Goal: Task Accomplishment & Management: Manage account settings

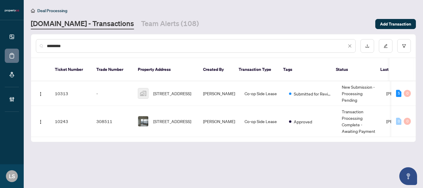
click at [25, 46] on main "Deal Processing [DOMAIN_NAME] - Transactions Team Alerts (108) Add Transaction …" at bounding box center [223, 94] width 399 height 188
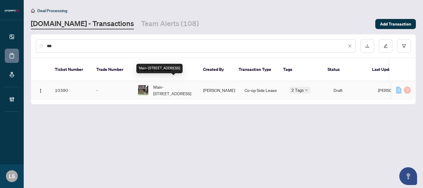
type input "***"
click at [167, 88] on span "Main-[STREET_ADDRESS]" at bounding box center [173, 90] width 40 height 13
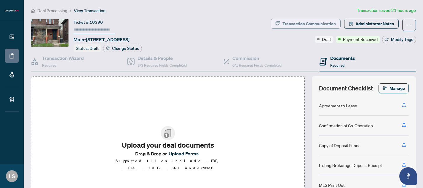
click at [314, 23] on div "Transaction Communication" at bounding box center [308, 23] width 53 height 9
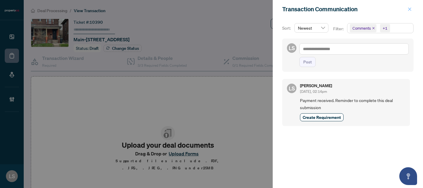
click at [411, 11] on icon "close" at bounding box center [409, 9] width 4 height 4
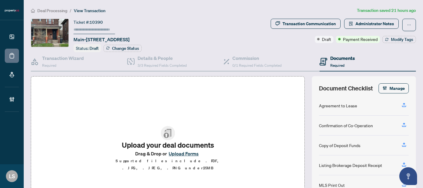
click at [50, 12] on span "Deal Processing" at bounding box center [52, 10] width 30 height 5
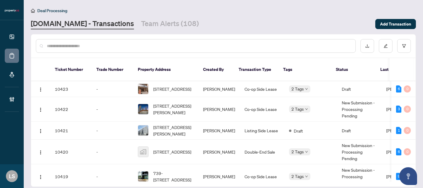
click at [115, 44] on input "text" at bounding box center [199, 46] width 304 height 7
paste input "******"
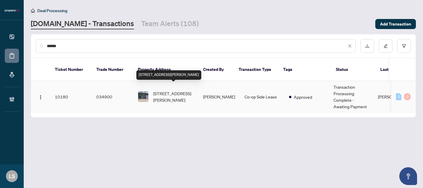
type input "******"
click at [177, 94] on span "[STREET_ADDRESS][PERSON_NAME]" at bounding box center [173, 96] width 40 height 13
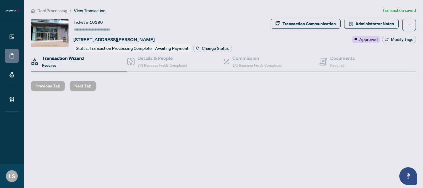
type input "******"
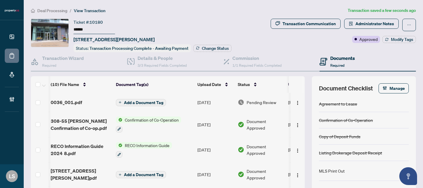
click at [209, 100] on td "[DATE]" at bounding box center [215, 102] width 40 height 19
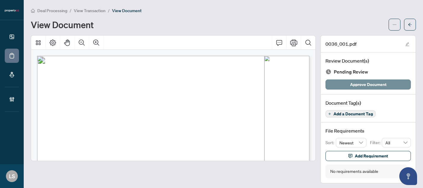
click at [366, 82] on span "Approve Document" at bounding box center [368, 84] width 36 height 9
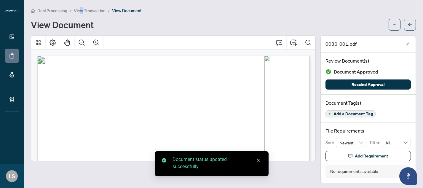
click at [81, 8] on span "View Transaction" at bounding box center [90, 10] width 32 height 5
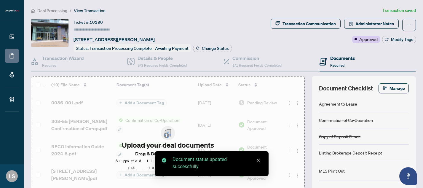
type input "******"
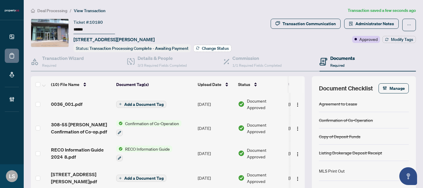
click at [206, 49] on span "Change Status" at bounding box center [215, 48] width 27 height 4
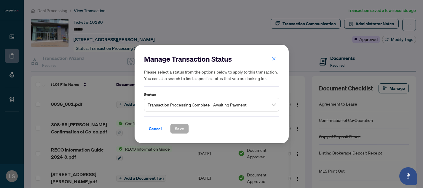
click at [162, 109] on span "Transaction Processing Complete - Awaiting Payment" at bounding box center [212, 104] width 128 height 11
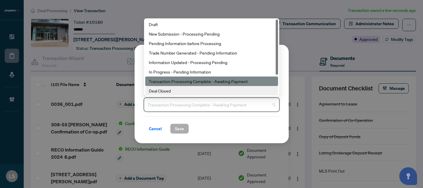
click at [173, 92] on div "Deal Closed" at bounding box center [212, 90] width 126 height 7
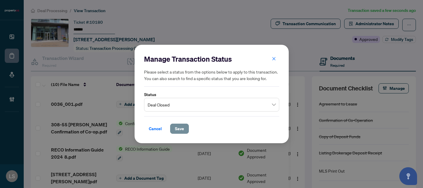
click at [184, 128] on button "Save" at bounding box center [179, 129] width 19 height 10
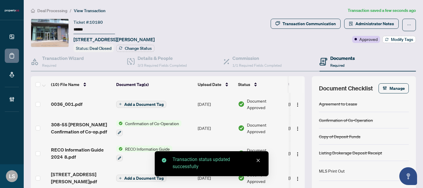
click at [397, 39] on span "Modify Tags" at bounding box center [402, 39] width 22 height 4
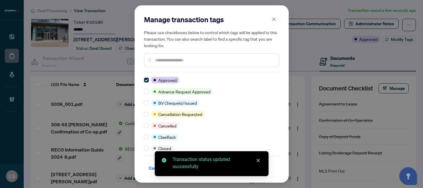
click at [197, 64] on div at bounding box center [211, 60] width 135 height 14
click at [191, 57] on input "text" at bounding box center [214, 60] width 119 height 7
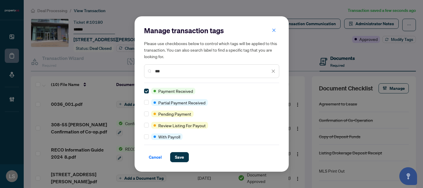
drag, startPoint x: 166, startPoint y: 71, endPoint x: 127, endPoint y: 70, distance: 38.6
click at [127, 70] on div "Manage transaction tags Please use checkboxes below to control which tags will …" at bounding box center [211, 94] width 423 height 188
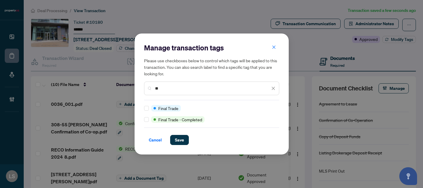
type input "*"
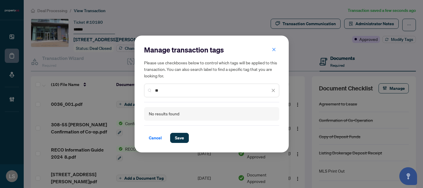
type input "*"
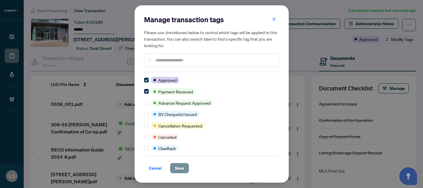
click at [174, 169] on button "Save" at bounding box center [179, 168] width 19 height 10
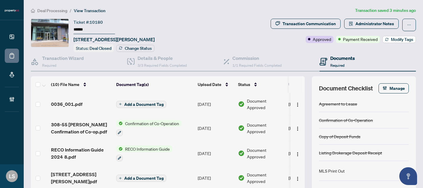
click at [398, 39] on span "Modify Tags" at bounding box center [402, 39] width 22 height 4
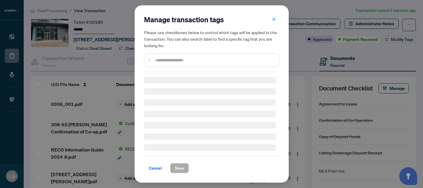
click at [165, 60] on input "text" at bounding box center [214, 60] width 119 height 7
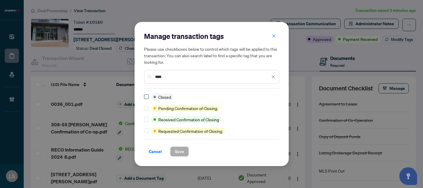
type input "****"
click at [187, 151] on button "Save" at bounding box center [179, 151] width 19 height 10
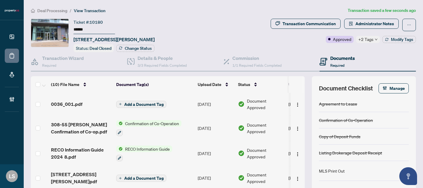
click at [44, 10] on span "Deal Processing" at bounding box center [52, 10] width 30 height 5
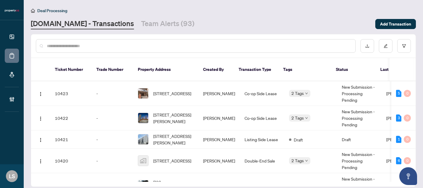
click at [85, 49] on input "text" at bounding box center [199, 46] width 304 height 7
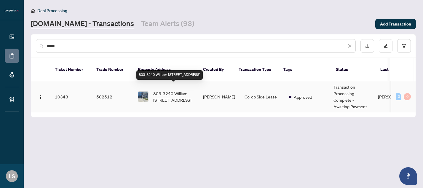
type input "****"
click at [175, 90] on span "803-3240 William [STREET_ADDRESS]" at bounding box center [173, 96] width 40 height 13
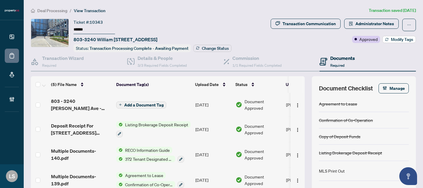
click at [392, 40] on span "Modify Tags" at bounding box center [402, 39] width 22 height 4
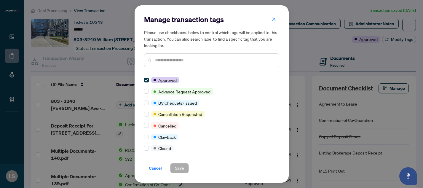
click at [183, 60] on input "text" at bounding box center [214, 60] width 119 height 7
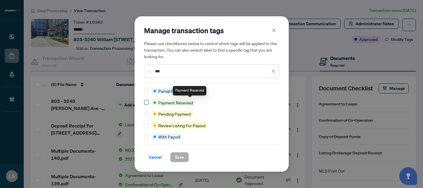
type input "***"
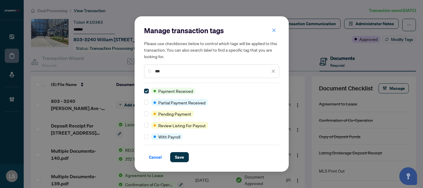
click at [273, 70] on icon "close" at bounding box center [273, 71] width 4 height 4
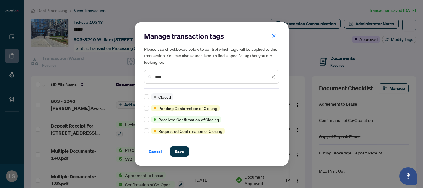
type input "****"
click at [180, 153] on span "Save" at bounding box center [179, 151] width 9 height 9
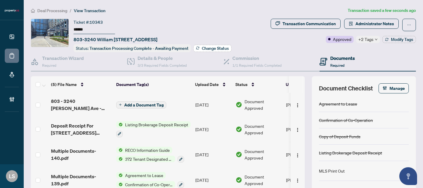
click at [206, 47] on span "Change Status" at bounding box center [215, 48] width 27 height 4
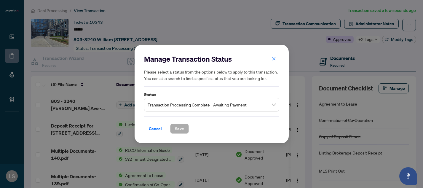
click at [161, 105] on span "Transaction Processing Complete - Awaiting Payment" at bounding box center [212, 104] width 128 height 11
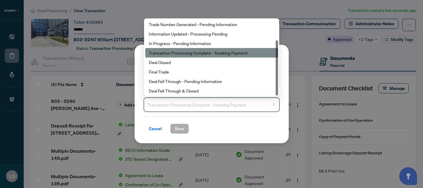
scroll to position [28, 0]
click at [168, 63] on div "Deal Closed" at bounding box center [212, 62] width 126 height 7
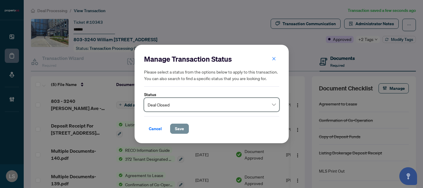
click at [180, 132] on span "Save" at bounding box center [179, 128] width 9 height 9
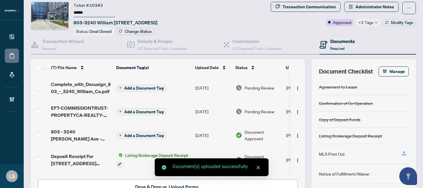
scroll to position [14, 0]
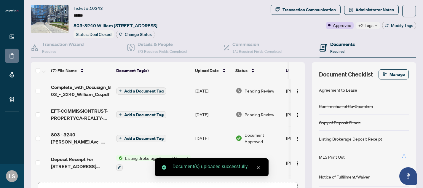
click at [254, 113] on span "Pending Review" at bounding box center [259, 114] width 30 height 7
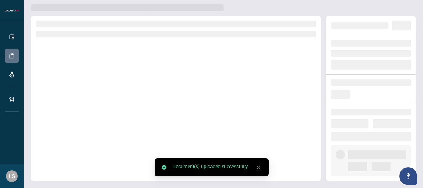
scroll to position [2, 0]
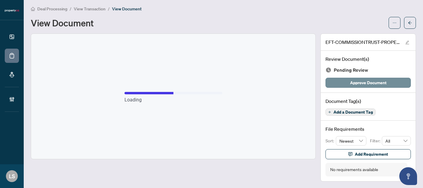
click at [361, 84] on span "Approve Document" at bounding box center [368, 82] width 36 height 9
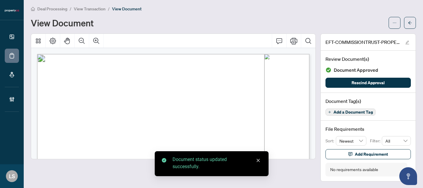
click at [79, 9] on span "View Transaction" at bounding box center [90, 8] width 32 height 5
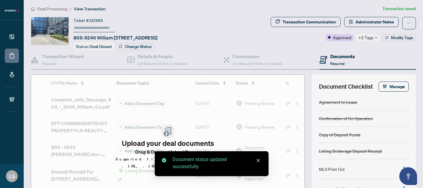
type input "******"
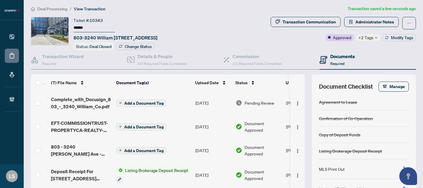
click at [261, 103] on span "Pending Review" at bounding box center [259, 103] width 30 height 7
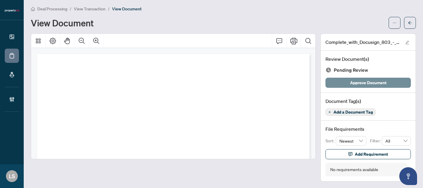
click at [377, 83] on span "Approve Document" at bounding box center [368, 82] width 36 height 9
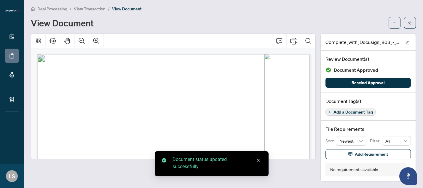
click at [88, 8] on span "View Transaction" at bounding box center [90, 8] width 32 height 5
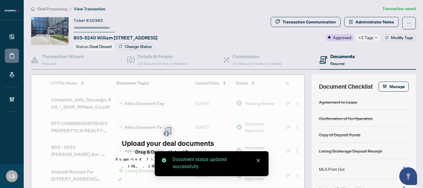
type input "******"
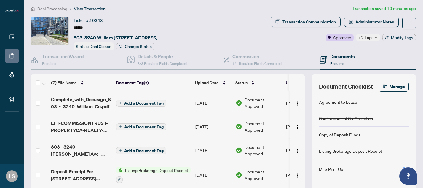
click at [61, 9] on span "Deal Processing" at bounding box center [52, 8] width 30 height 5
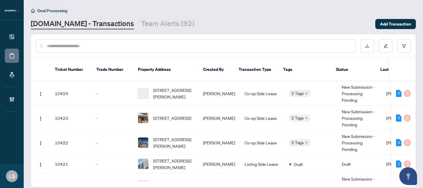
click at [85, 47] on input "text" at bounding box center [199, 46] width 304 height 7
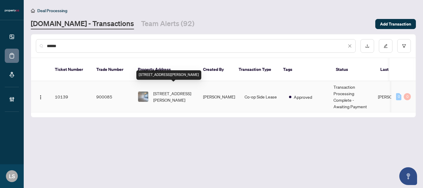
type input "******"
click at [158, 90] on span "[STREET_ADDRESS][PERSON_NAME]" at bounding box center [173, 96] width 40 height 13
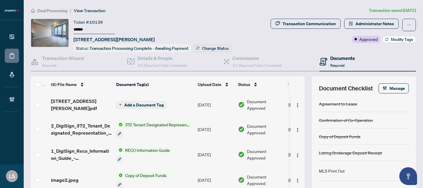
click at [395, 38] on span "Modify Tags" at bounding box center [402, 39] width 22 height 4
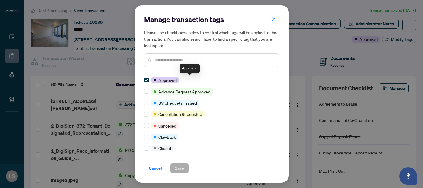
click at [189, 61] on input "text" at bounding box center [214, 60] width 119 height 7
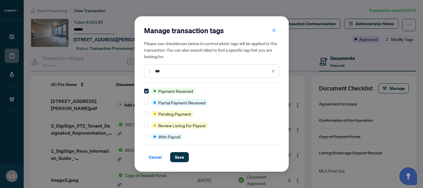
drag, startPoint x: 179, startPoint y: 72, endPoint x: 135, endPoint y: 70, distance: 43.3
click at [135, 71] on div "Manage transaction tags Please use checkboxes below to control which tags will …" at bounding box center [212, 93] width 154 height 155
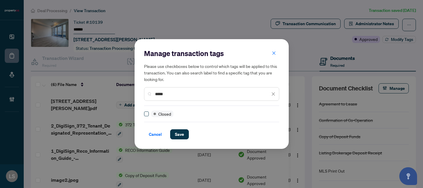
type input "*****"
click at [179, 135] on span "Save" at bounding box center [179, 133] width 9 height 9
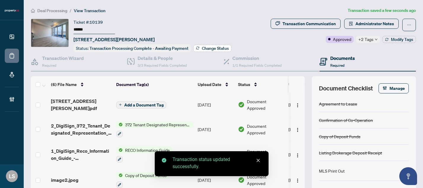
click at [216, 48] on span "Change Status" at bounding box center [215, 48] width 27 height 4
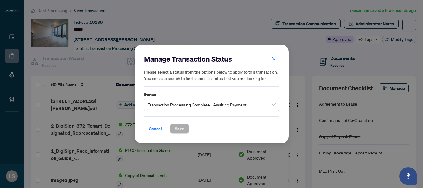
click at [174, 107] on span "Transaction Processing Complete - Awaiting Payment" at bounding box center [212, 104] width 128 height 11
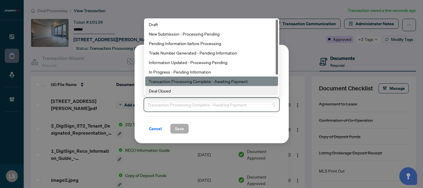
click at [172, 91] on div "Deal Closed" at bounding box center [212, 90] width 126 height 7
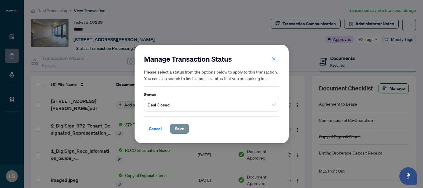
click at [185, 133] on button "Save" at bounding box center [179, 129] width 19 height 10
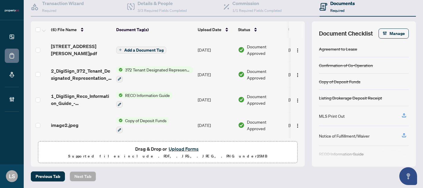
scroll to position [55, 0]
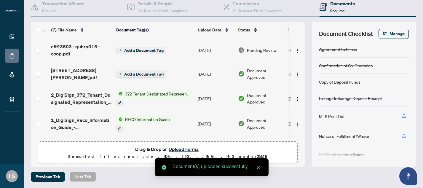
click at [257, 51] on span "Pending Review" at bounding box center [262, 50] width 30 height 7
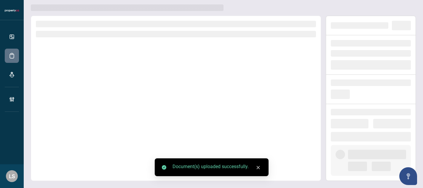
scroll to position [2, 0]
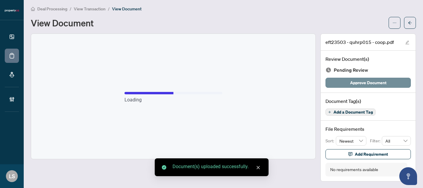
click at [369, 79] on span "Approve Document" at bounding box center [368, 82] width 36 height 9
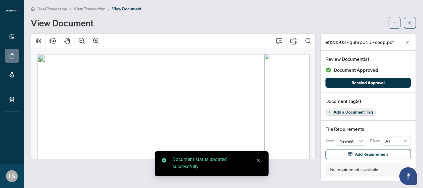
click at [79, 12] on div "Deal Processing / View Transaction / View Document View Document" at bounding box center [223, 16] width 385 height 23
click at [80, 8] on span "View Transaction" at bounding box center [90, 8] width 32 height 5
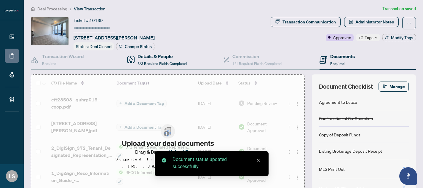
type input "******"
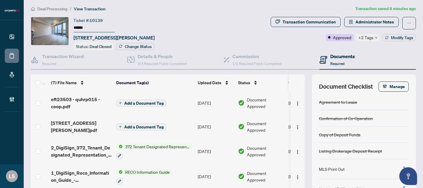
click at [57, 9] on span "Deal Processing" at bounding box center [52, 8] width 30 height 5
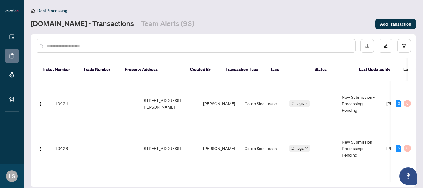
click at [115, 48] on input "text" at bounding box center [199, 46] width 304 height 7
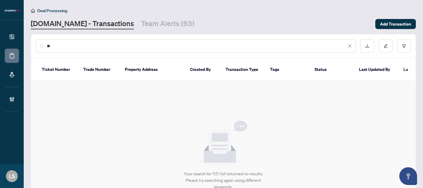
type input "*"
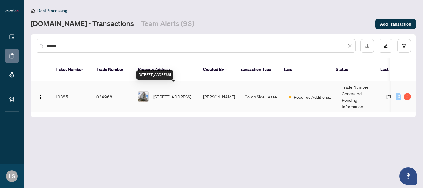
type input "******"
click at [174, 93] on span "[STREET_ADDRESS]" at bounding box center [172, 96] width 38 height 7
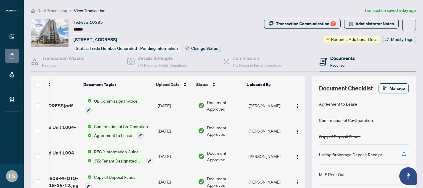
scroll to position [0, 33]
click at [297, 106] on img "button" at bounding box center [297, 106] width 5 height 5
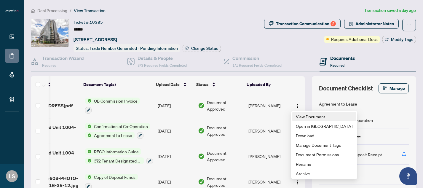
click at [304, 114] on span "View Document" at bounding box center [324, 116] width 57 height 7
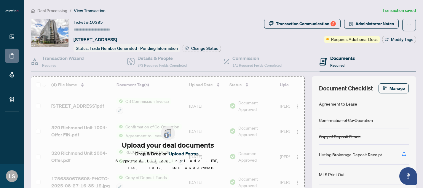
type input "******"
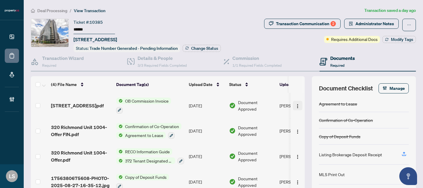
click at [295, 104] on img "button" at bounding box center [297, 106] width 5 height 5
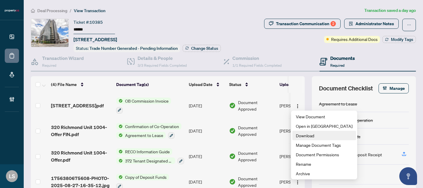
click at [303, 135] on span "Download" at bounding box center [324, 135] width 57 height 7
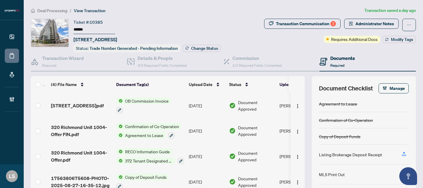
click at [60, 12] on span "Deal Processing" at bounding box center [52, 10] width 30 height 5
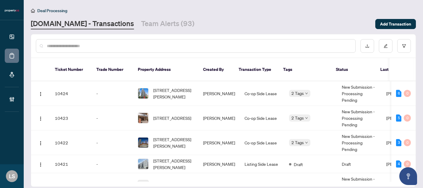
click at [159, 48] on input "text" at bounding box center [199, 46] width 304 height 7
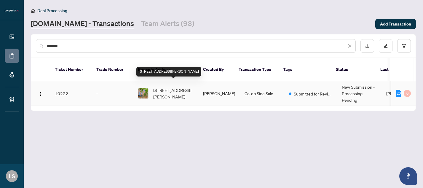
type input "*******"
click at [175, 87] on span "[STREET_ADDRESS][PERSON_NAME]" at bounding box center [173, 93] width 40 height 13
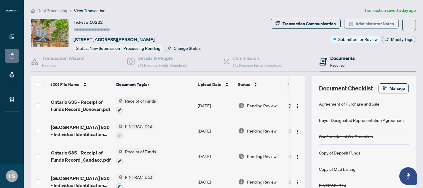
click at [355, 22] on button "Administrator Notes" at bounding box center [371, 24] width 55 height 10
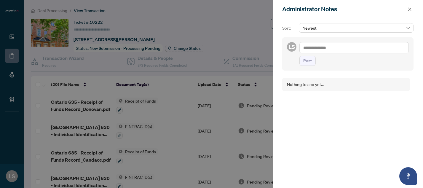
click at [326, 48] on textarea at bounding box center [353, 47] width 109 height 11
paste textarea "**********"
type textarea "**********"
click at [312, 66] on button "Post" at bounding box center [307, 61] width 16 height 10
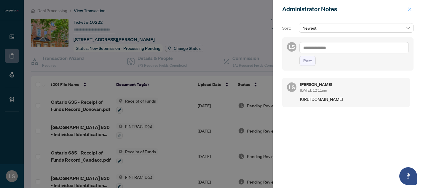
click at [409, 8] on icon "close" at bounding box center [409, 9] width 4 height 4
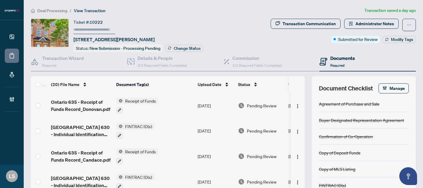
click at [56, 8] on span "Deal Processing" at bounding box center [52, 10] width 30 height 5
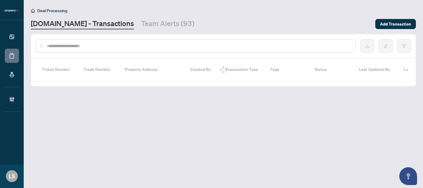
click at [96, 49] on div at bounding box center [196, 46] width 320 height 14
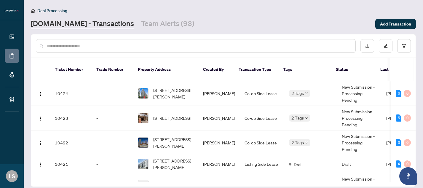
click at [92, 47] on input "text" at bounding box center [199, 46] width 304 height 7
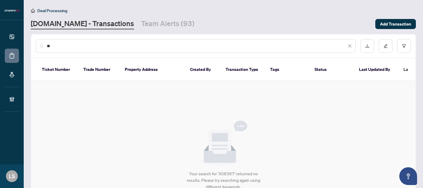
type input "*"
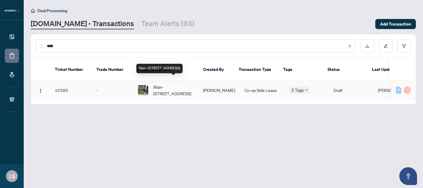
type input "***"
click at [174, 84] on span "Main-[STREET_ADDRESS]" at bounding box center [173, 90] width 40 height 13
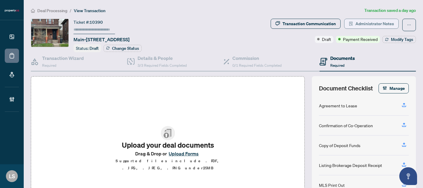
click at [365, 22] on span "Administrator Notes" at bounding box center [374, 23] width 39 height 9
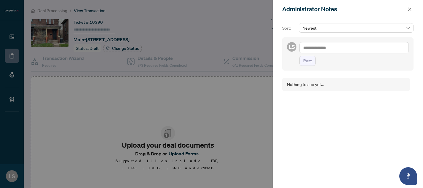
click at [311, 47] on textarea at bounding box center [353, 47] width 109 height 11
paste textarea "**********"
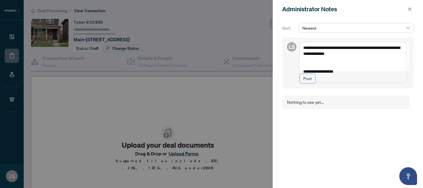
type textarea "**********"
click at [312, 84] on button "Post" at bounding box center [307, 78] width 16 height 10
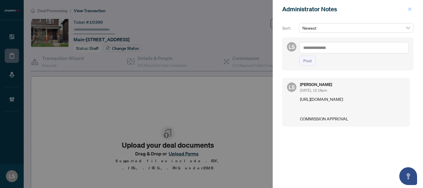
click at [407, 9] on icon "close" at bounding box center [409, 9] width 4 height 4
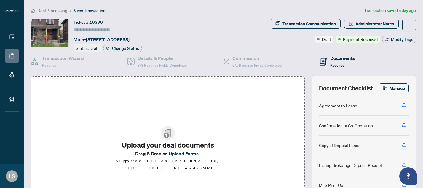
click at [60, 12] on span "Deal Processing" at bounding box center [52, 10] width 30 height 5
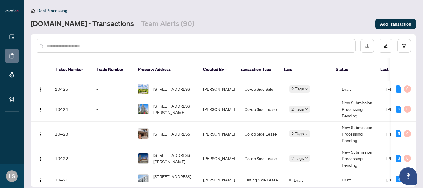
click at [67, 44] on input "text" at bounding box center [199, 46] width 304 height 7
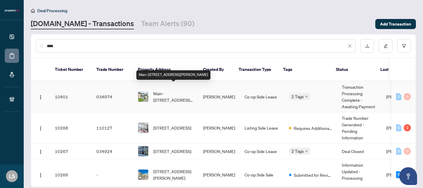
type input "****"
click at [164, 90] on span "Main-[STREET_ADDRESS][PERSON_NAME]" at bounding box center [173, 96] width 40 height 13
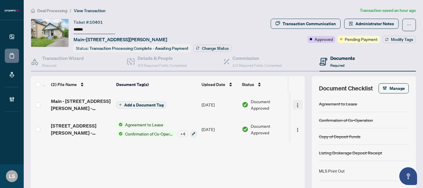
click at [296, 103] on img "button" at bounding box center [297, 105] width 5 height 5
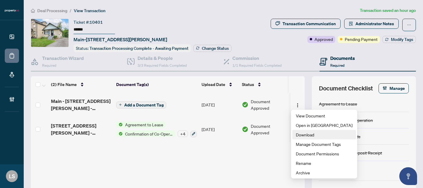
click at [310, 136] on span "Download" at bounding box center [324, 134] width 57 height 7
